Goal: Check status: Check status

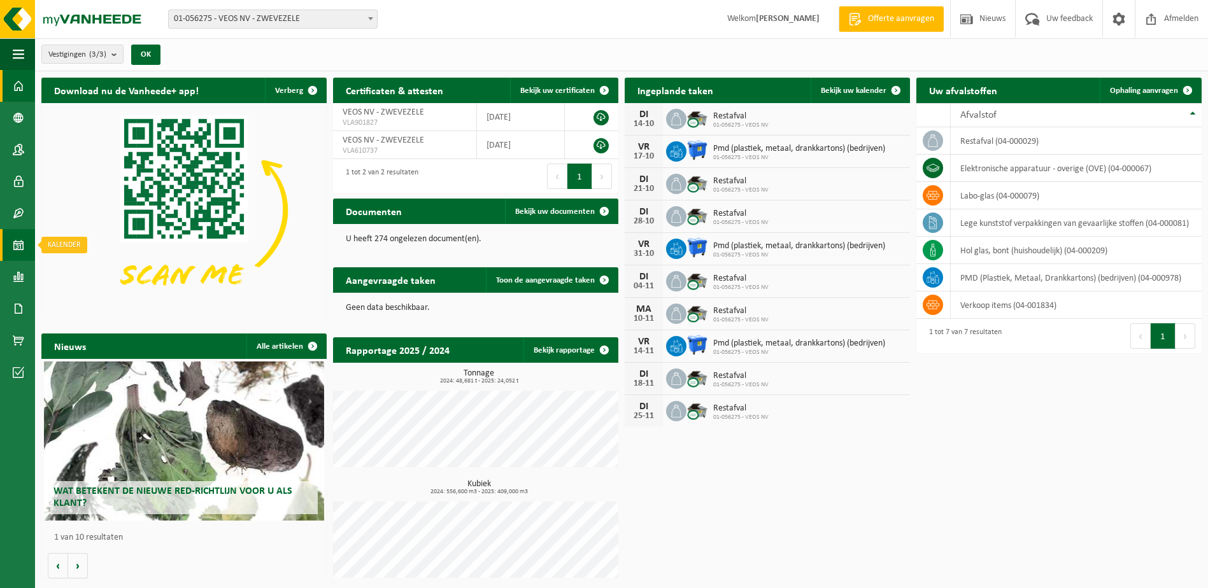
click at [16, 247] on span at bounding box center [18, 245] width 11 height 32
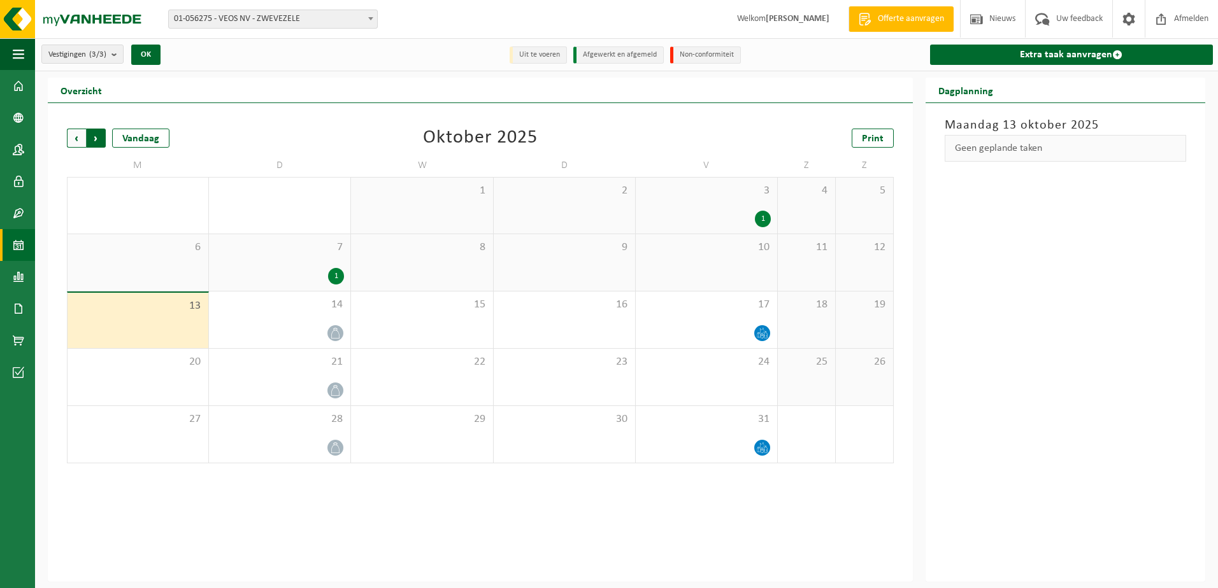
click at [75, 139] on span "Vorige" at bounding box center [76, 138] width 19 height 19
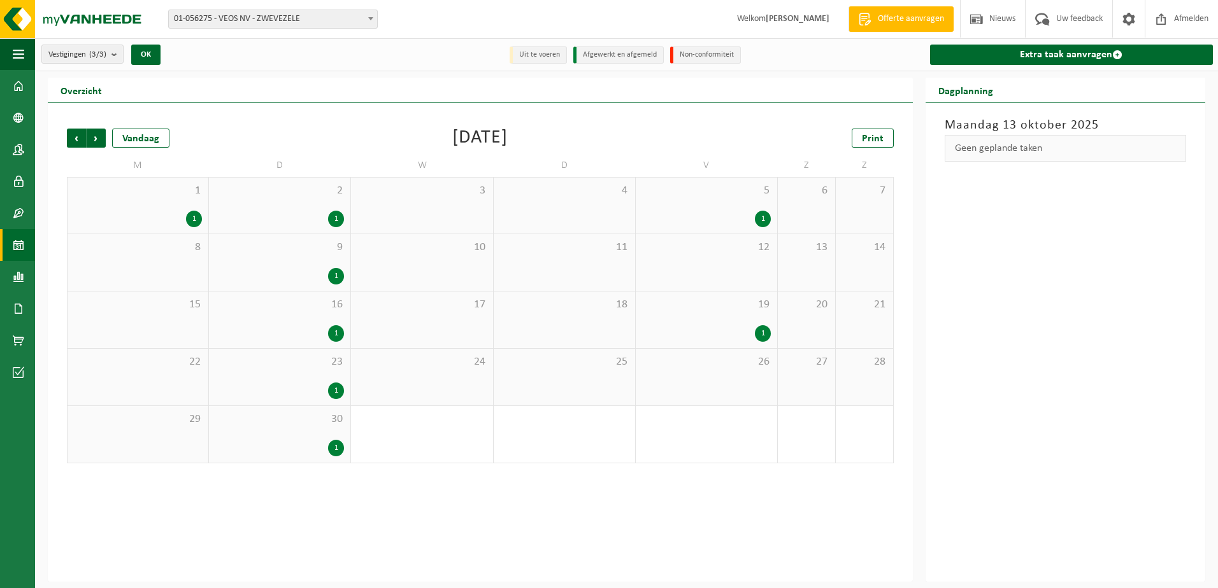
click at [97, 198] on div "1 1" at bounding box center [137, 206] width 141 height 56
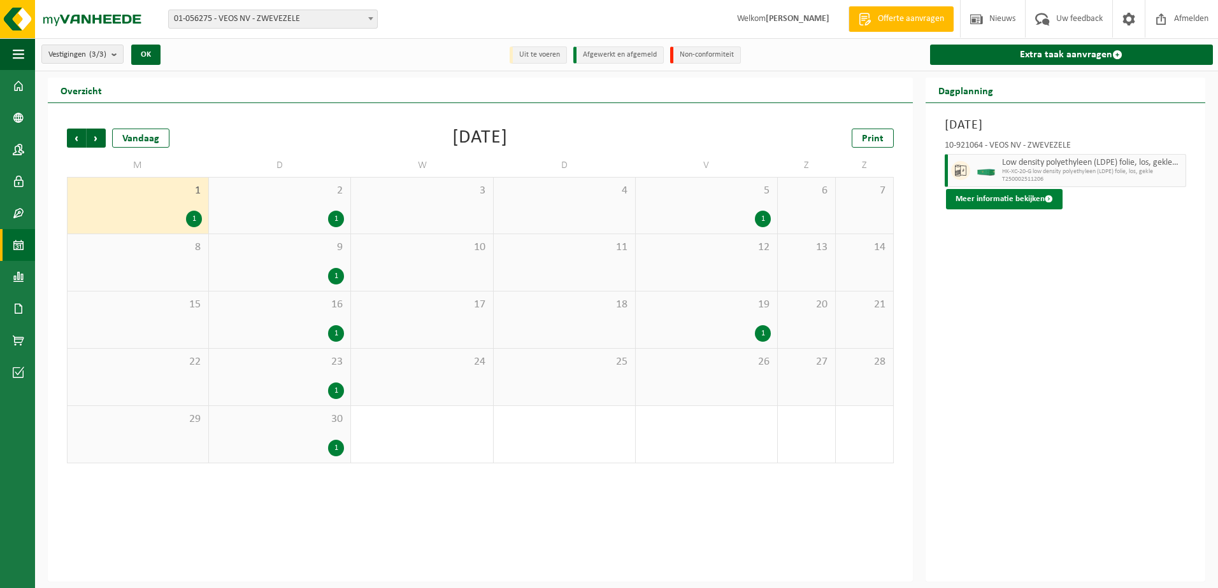
click at [1046, 203] on span at bounding box center [1048, 199] width 8 height 8
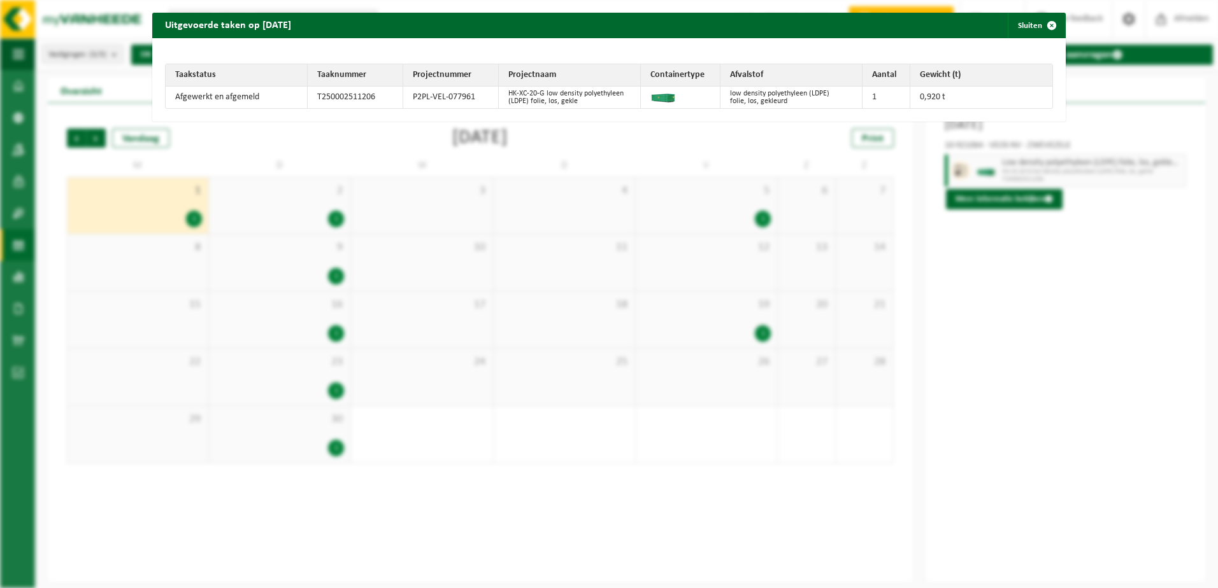
drag, startPoint x: 1039, startPoint y: 29, endPoint x: 1054, endPoint y: 23, distance: 15.7
click at [1040, 29] on span "button" at bounding box center [1051, 25] width 25 height 25
